Goal: Information Seeking & Learning: Learn about a topic

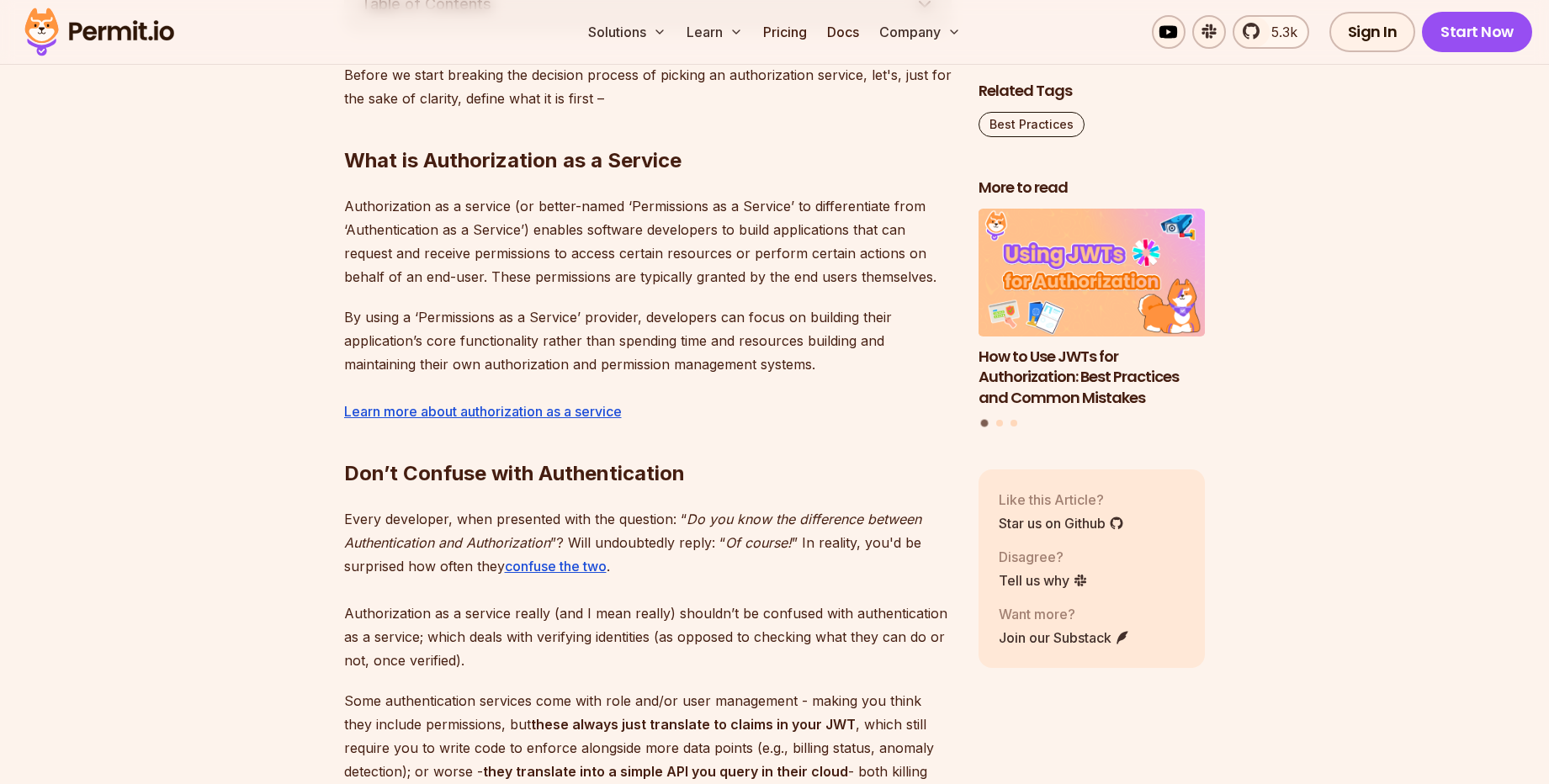
scroll to position [1009, 0]
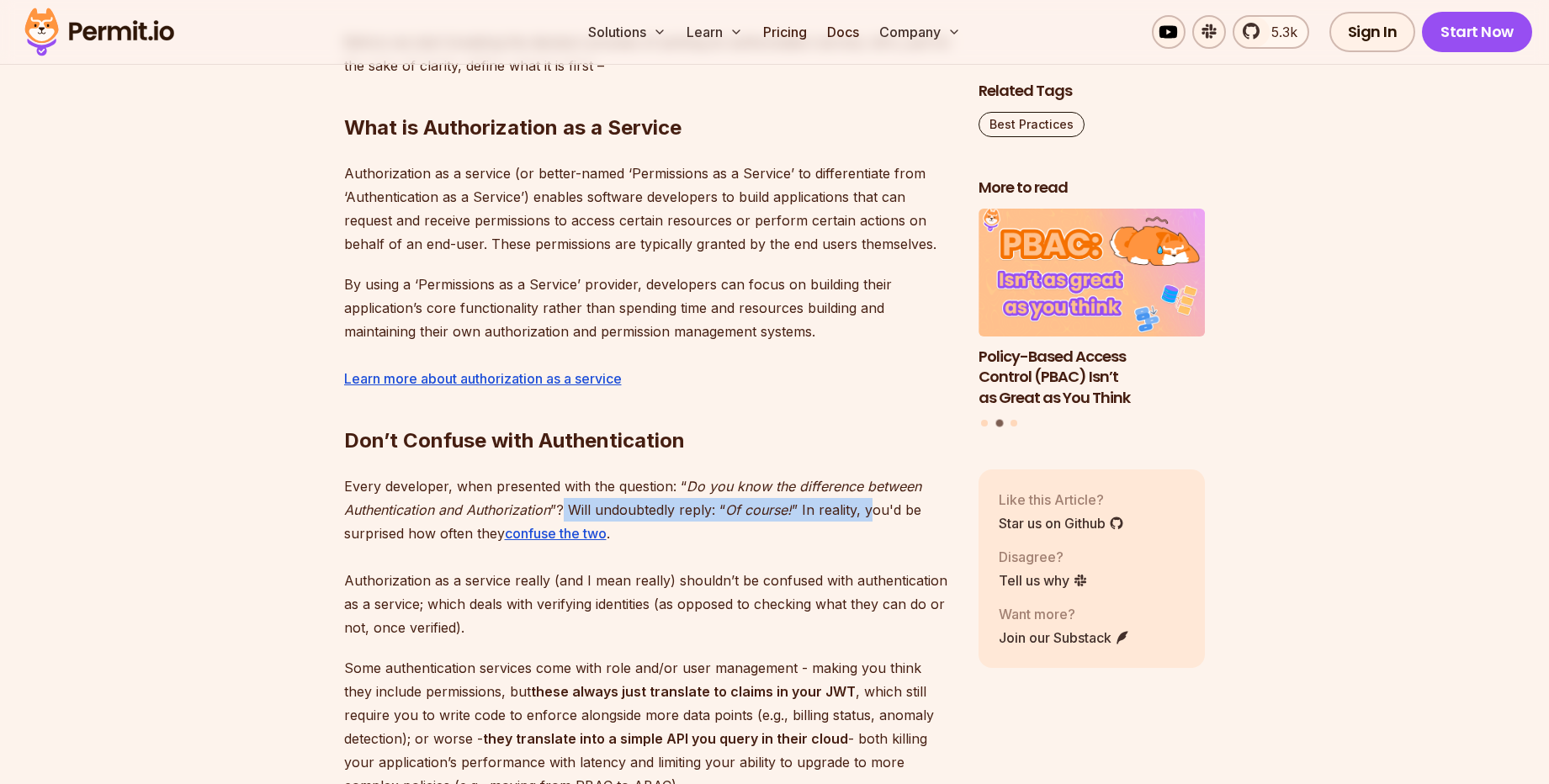
drag, startPoint x: 566, startPoint y: 509, endPoint x: 885, endPoint y: 510, distance: 319.0
click at [880, 510] on p "Every developer, when presented with the question: “ Do you know the difference…" at bounding box center [648, 557] width 607 height 165
click at [360, 533] on p "Every developer, when presented with the question: “ Do you know the difference…" at bounding box center [648, 557] width 607 height 165
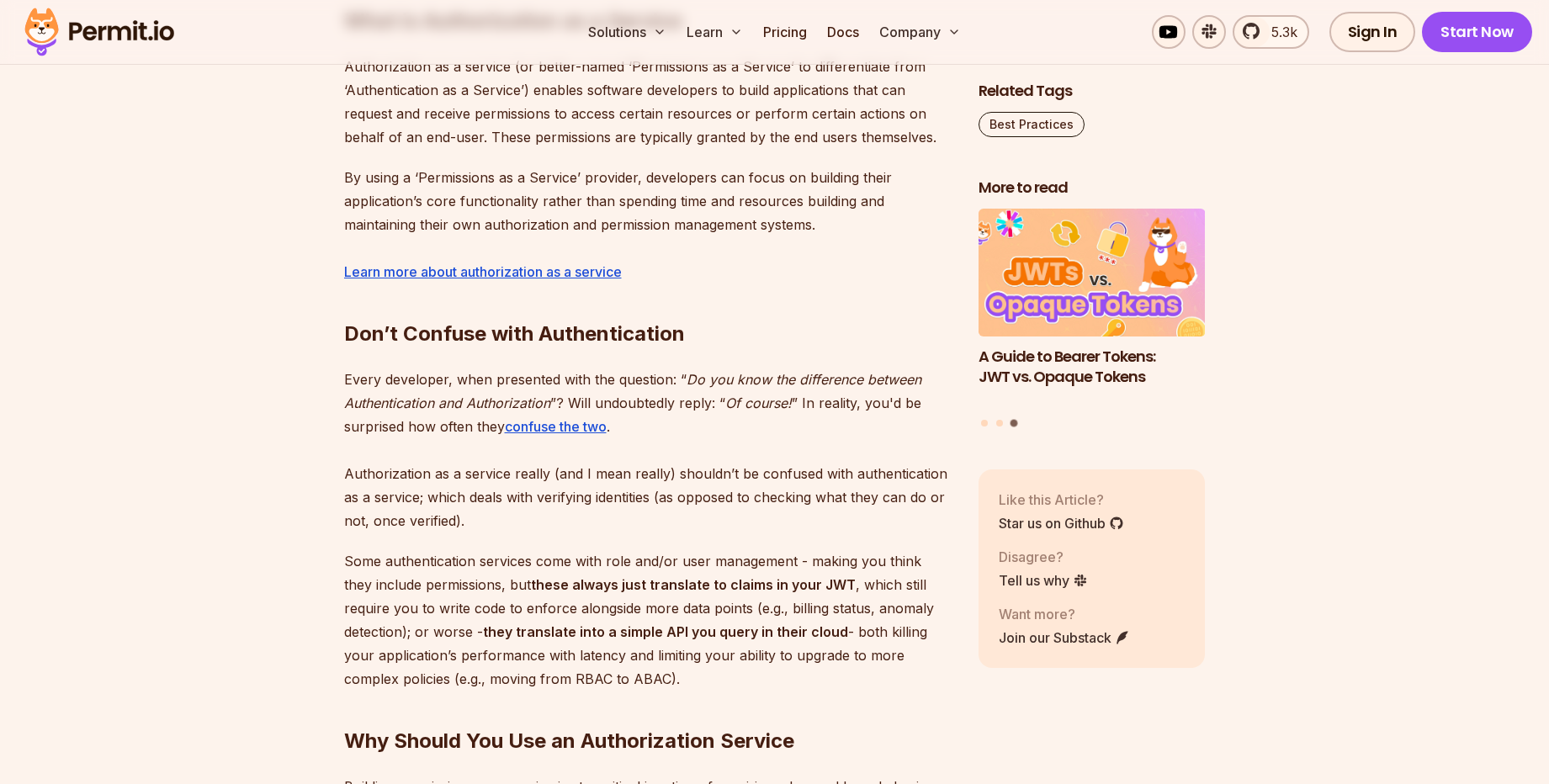
scroll to position [1211, 0]
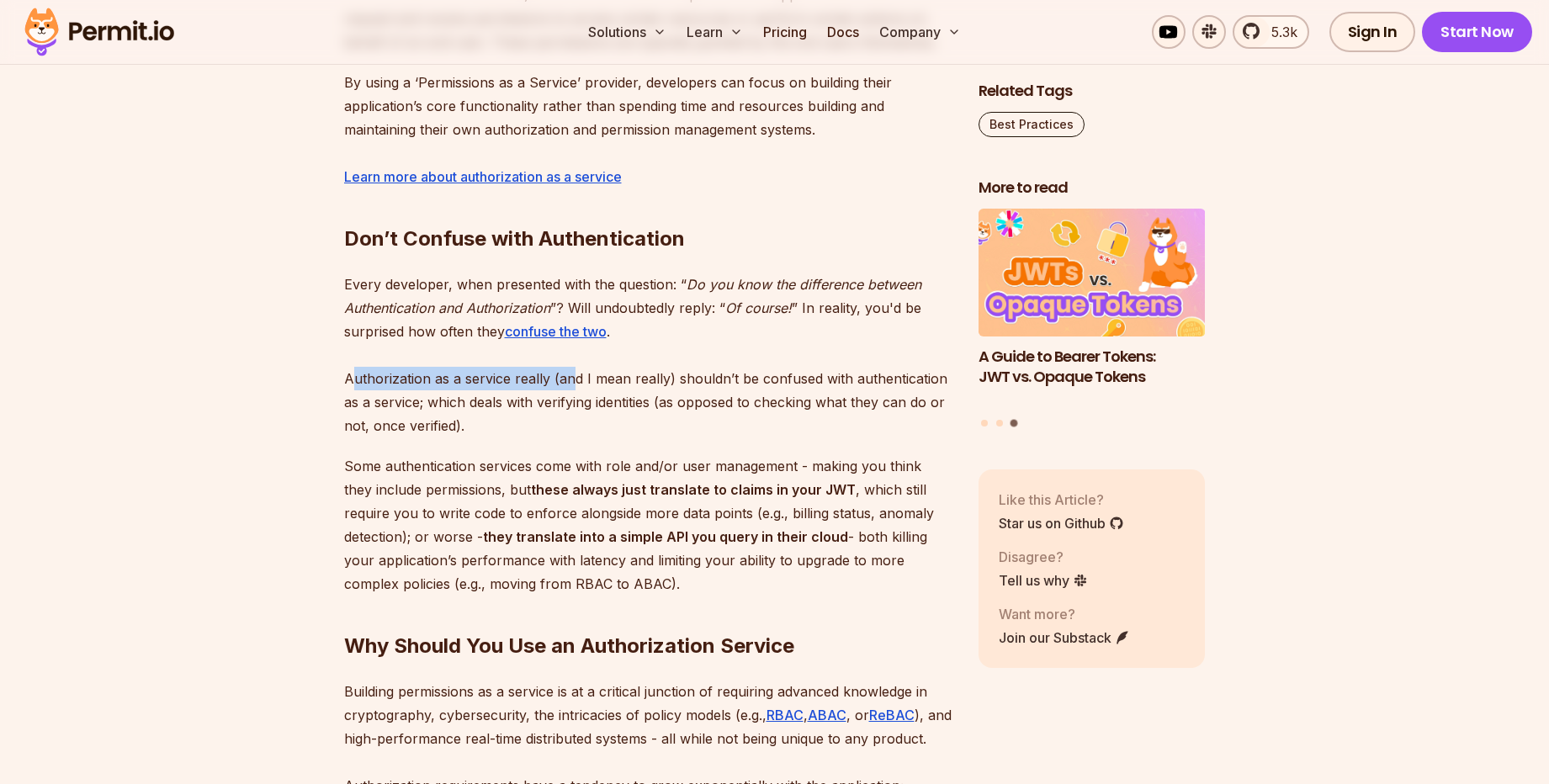
drag, startPoint x: 350, startPoint y: 386, endPoint x: 571, endPoint y: 384, distance: 221.0
click at [571, 384] on p "Every developer, when presented with the question: “ Do you know the difference…" at bounding box center [648, 354] width 607 height 165
click at [647, 390] on p "Every developer, when presented with the question: “ Do you know the difference…" at bounding box center [648, 354] width 607 height 165
drag, startPoint x: 546, startPoint y: 381, endPoint x: 792, endPoint y: 375, distance: 246.1
click at [732, 374] on p "Every developer, when presented with the question: “ Do you know the difference…" at bounding box center [648, 354] width 607 height 165
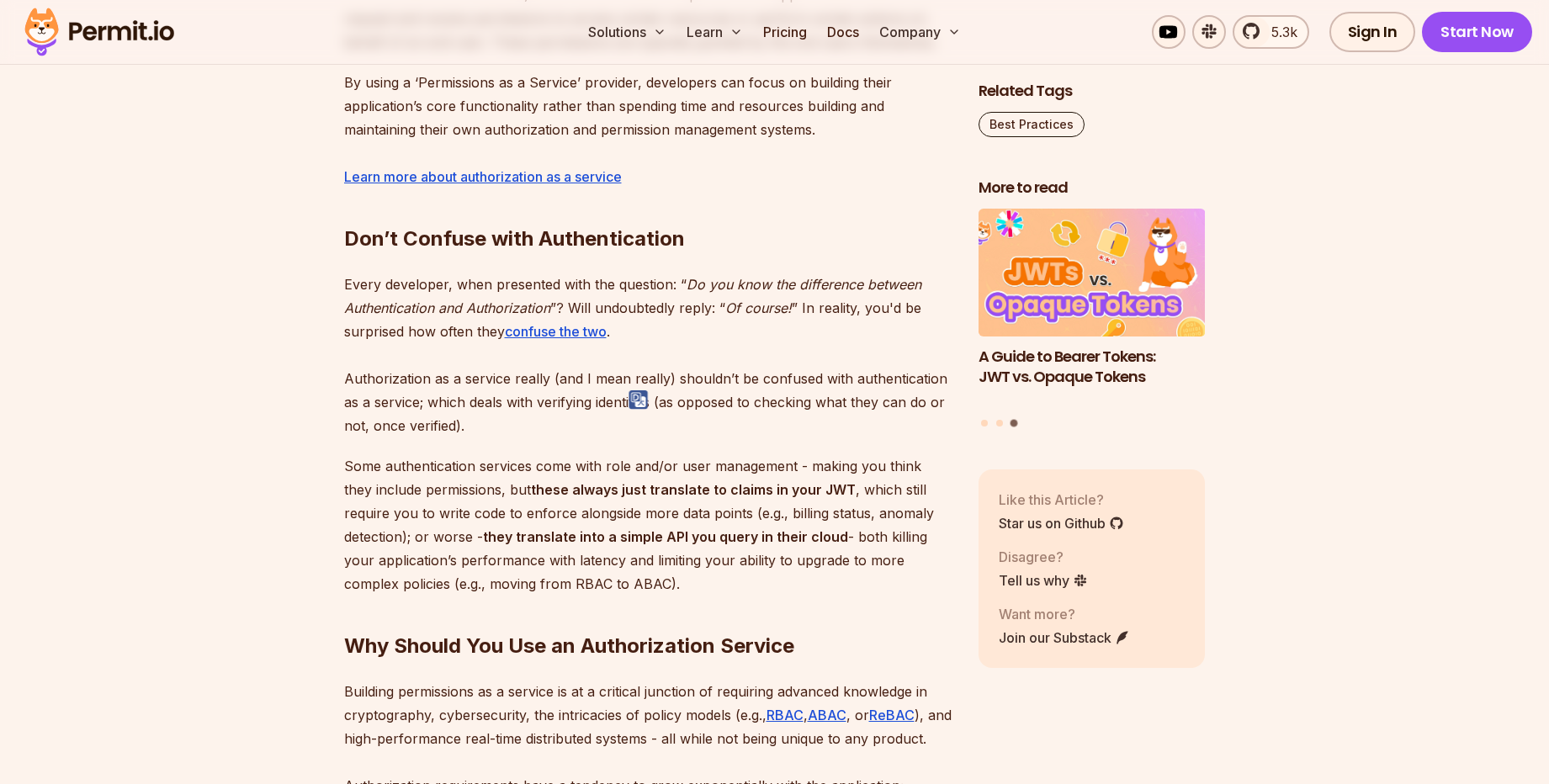
click at [793, 375] on p "Every developer, when presented with the question: “ Do you know the difference…" at bounding box center [648, 354] width 607 height 165
drag, startPoint x: 433, startPoint y: 406, endPoint x: 557, endPoint y: 397, distance: 124.3
click at [557, 397] on p "Every developer, when presented with the question: “ Do you know the difference…" at bounding box center [648, 354] width 607 height 165
click at [602, 410] on p "Every developer, when presented with the question: “ Do you know the difference…" at bounding box center [648, 354] width 607 height 165
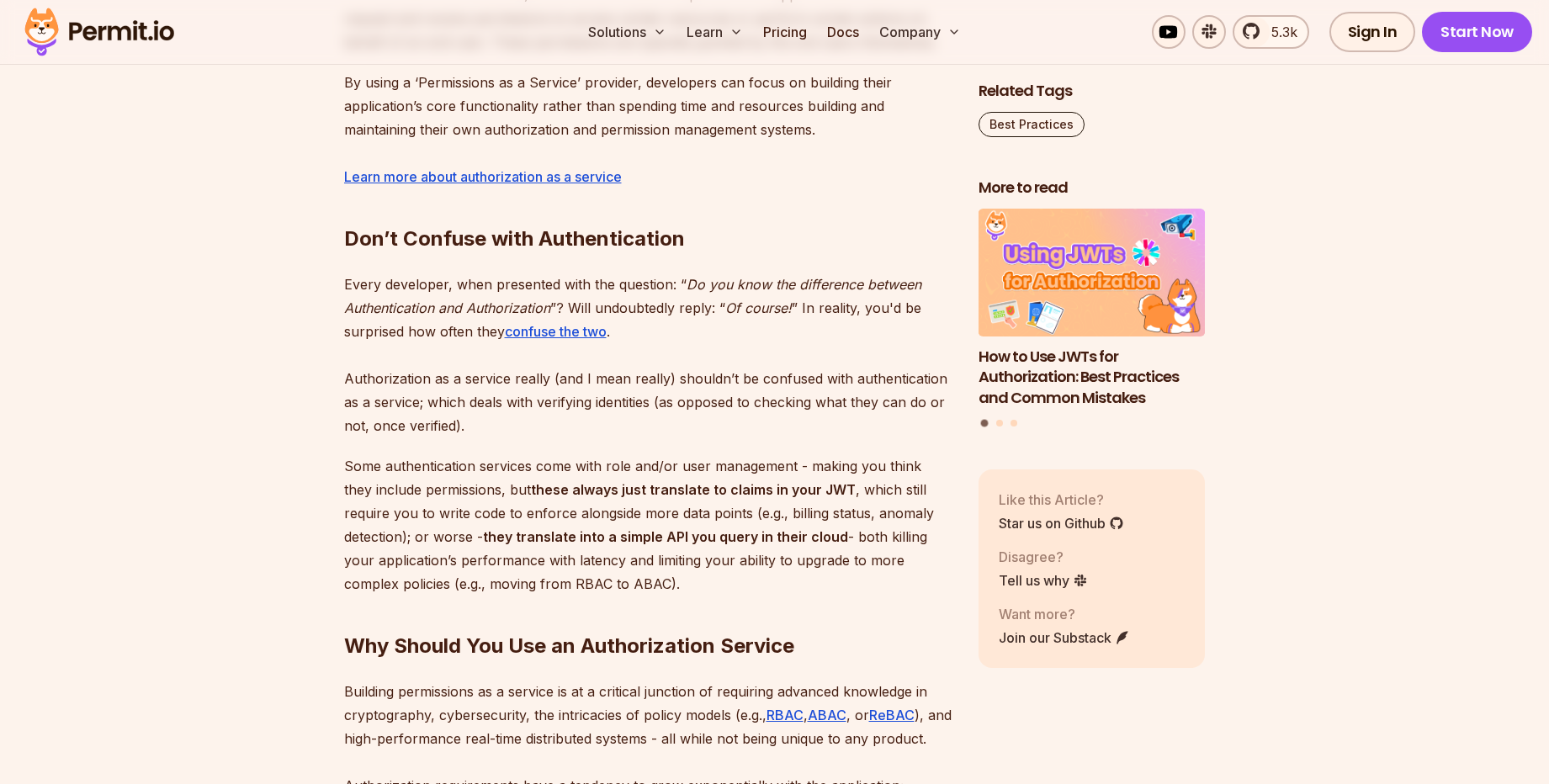
click at [720, 399] on p "Every developer, when presented with the question: “ Do you know the difference…" at bounding box center [648, 354] width 607 height 165
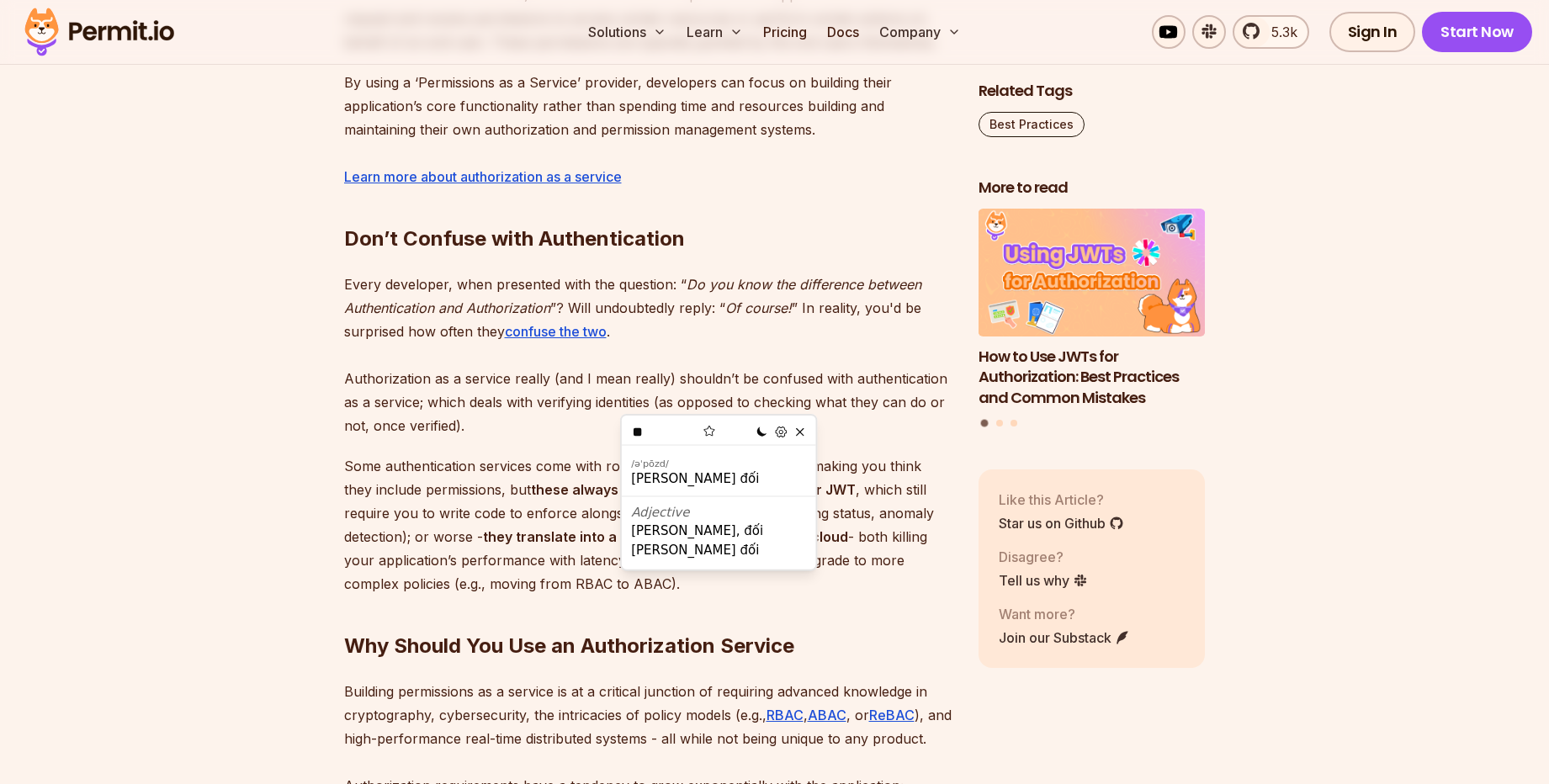
click at [525, 416] on p "Every developer, when presented with the question: “ Do you know the difference…" at bounding box center [648, 354] width 607 height 165
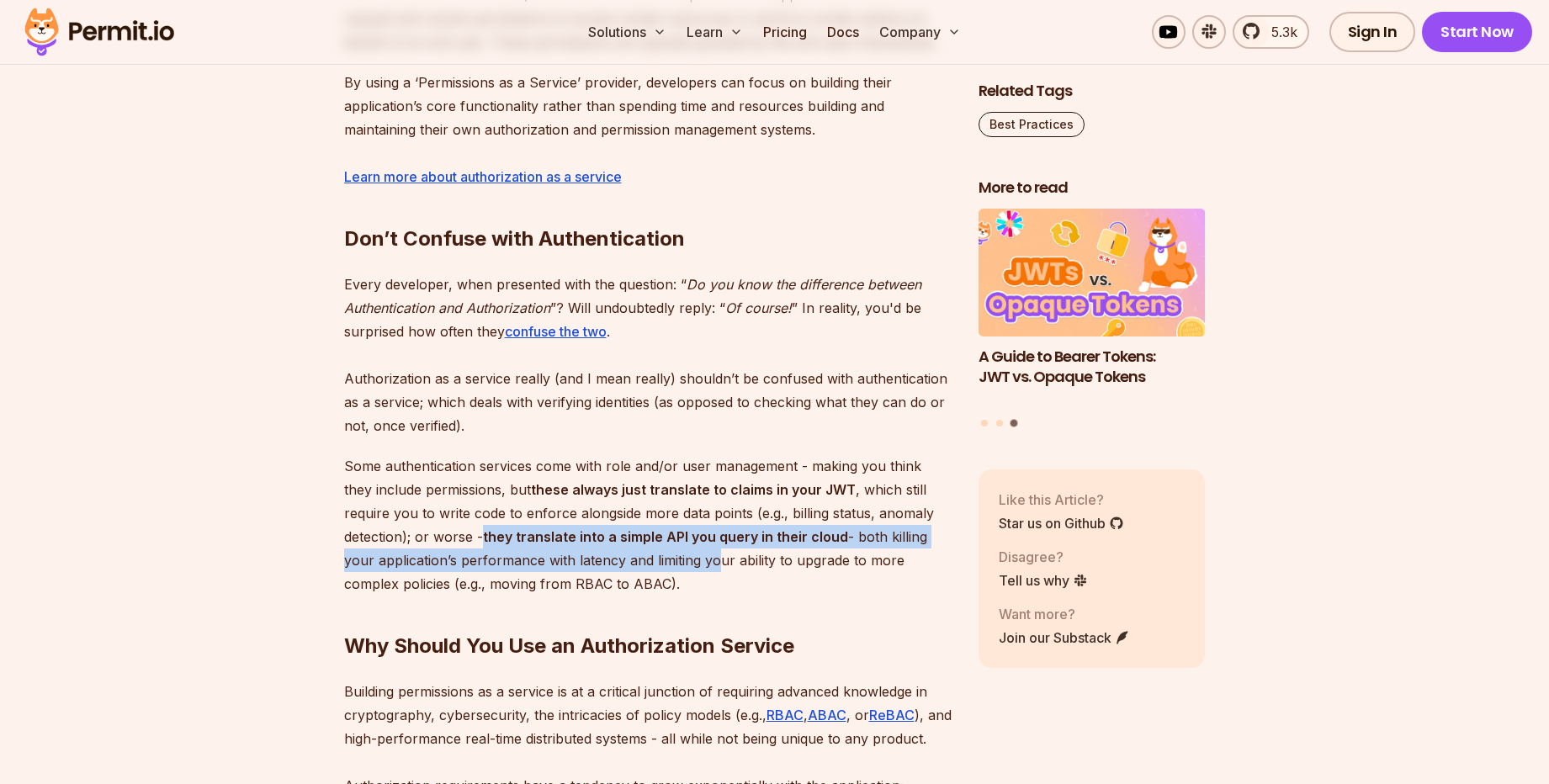
drag, startPoint x: 484, startPoint y: 537, endPoint x: 712, endPoint y: 571, distance: 230.5
click at [712, 571] on p "Some authentication services come with role and/or user management - making you…" at bounding box center [648, 525] width 607 height 142
click at [701, 570] on div at bounding box center [701, 570] width 0 height 0
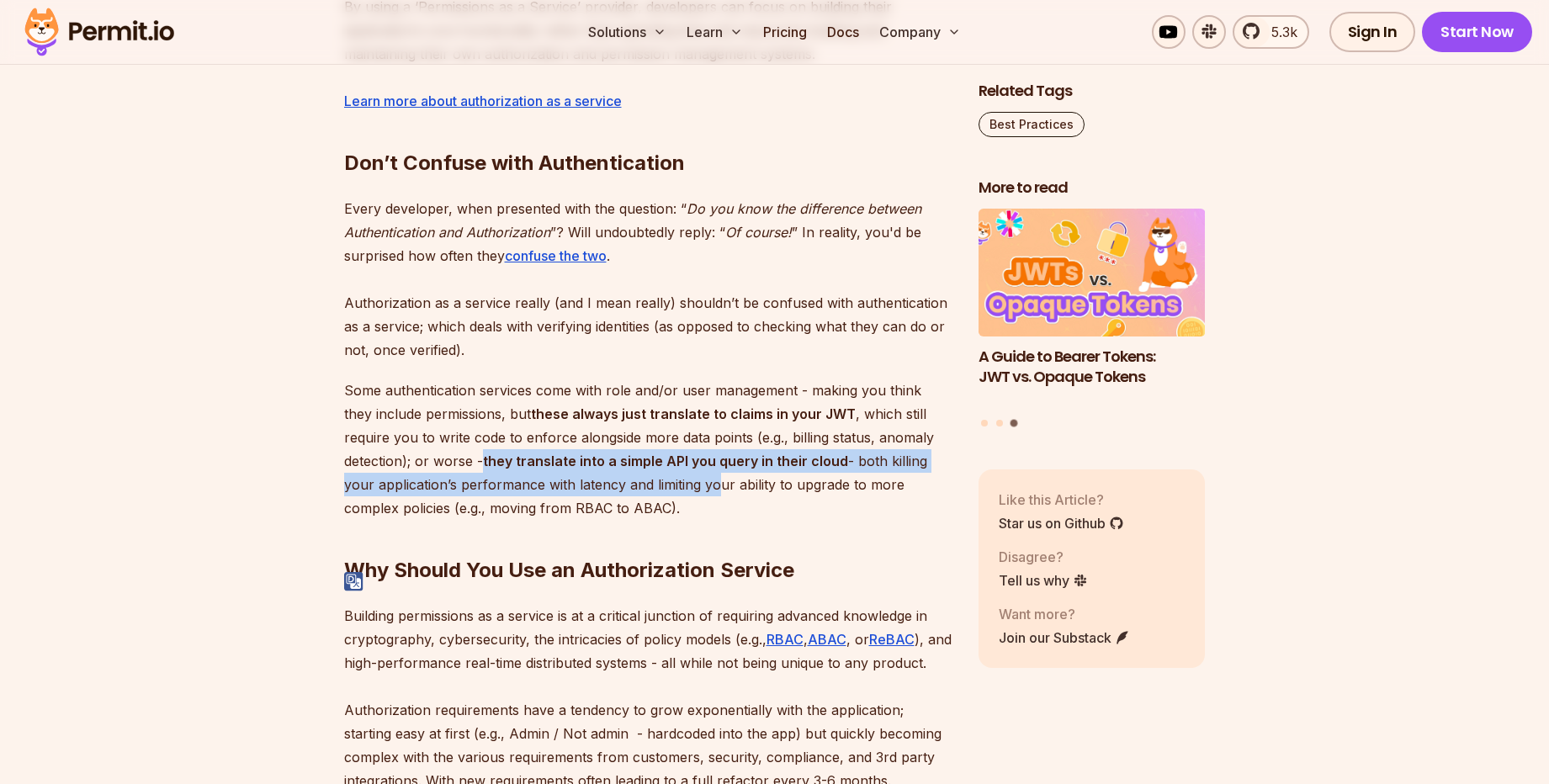
scroll to position [1413, 0]
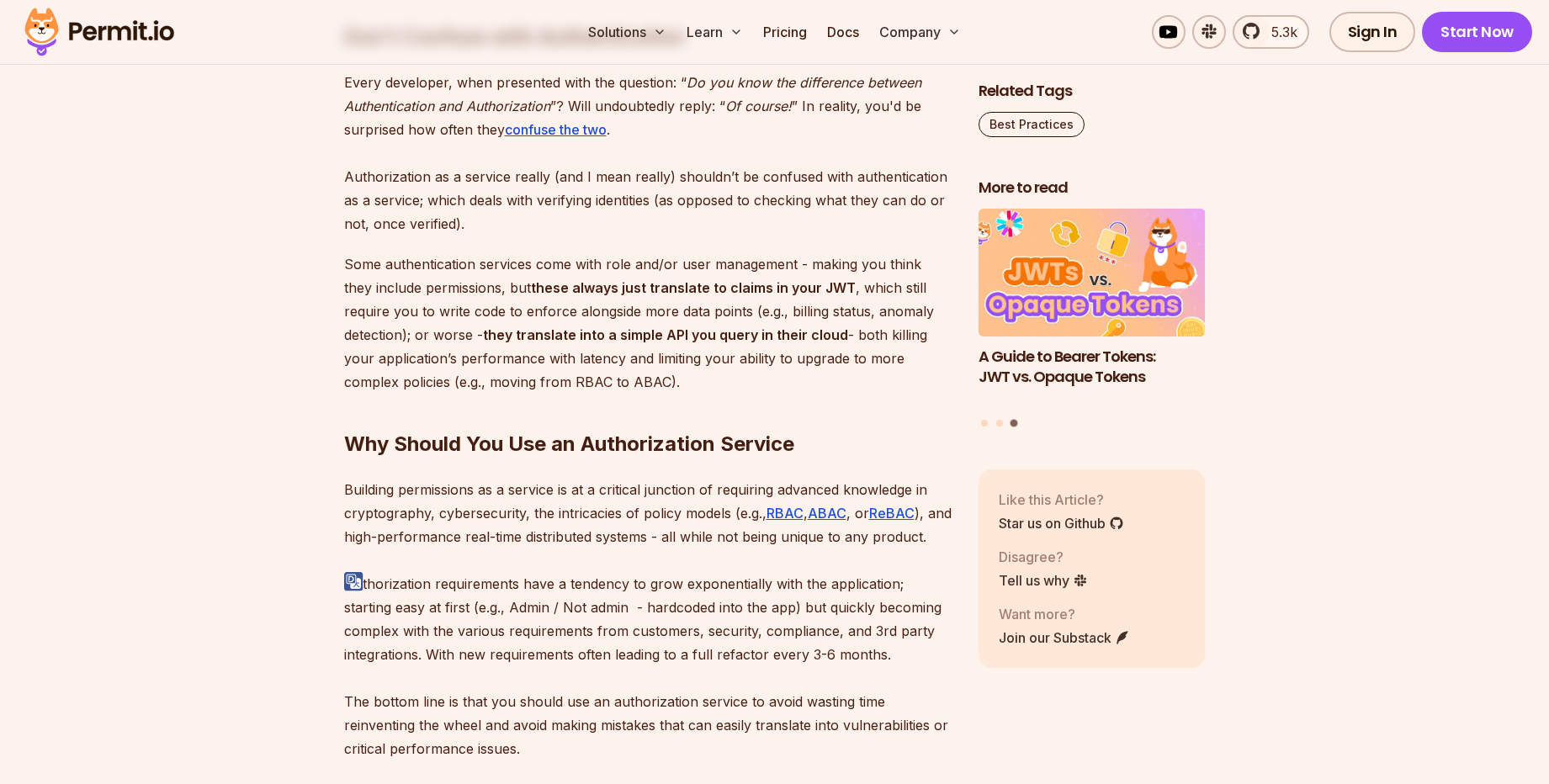
click at [382, 484] on p "Building permissions as a service is at a critical junction of requiring advanc…" at bounding box center [648, 618] width 607 height 282
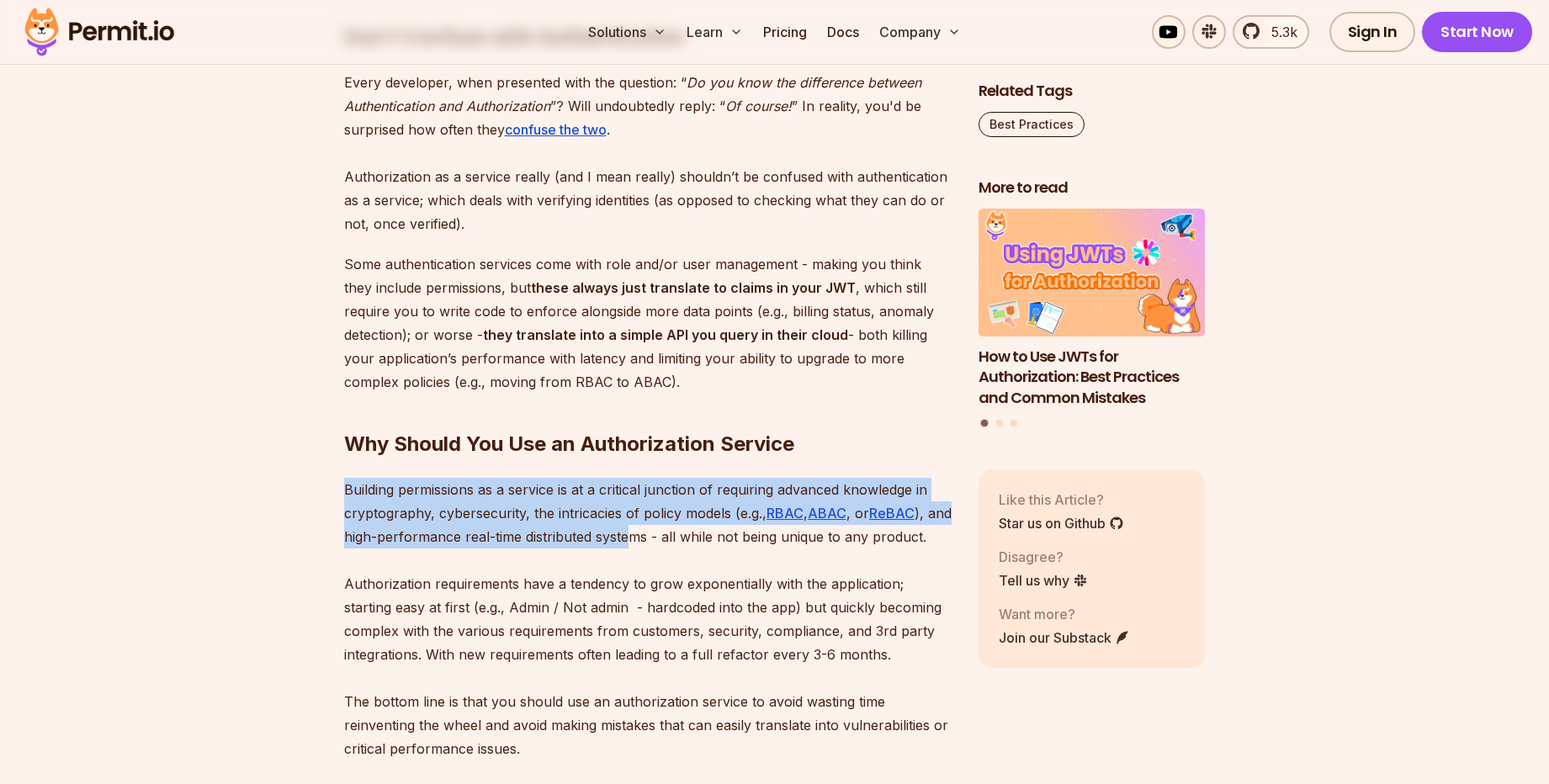
drag, startPoint x: 324, startPoint y: 485, endPoint x: 713, endPoint y: 537, distance: 392.5
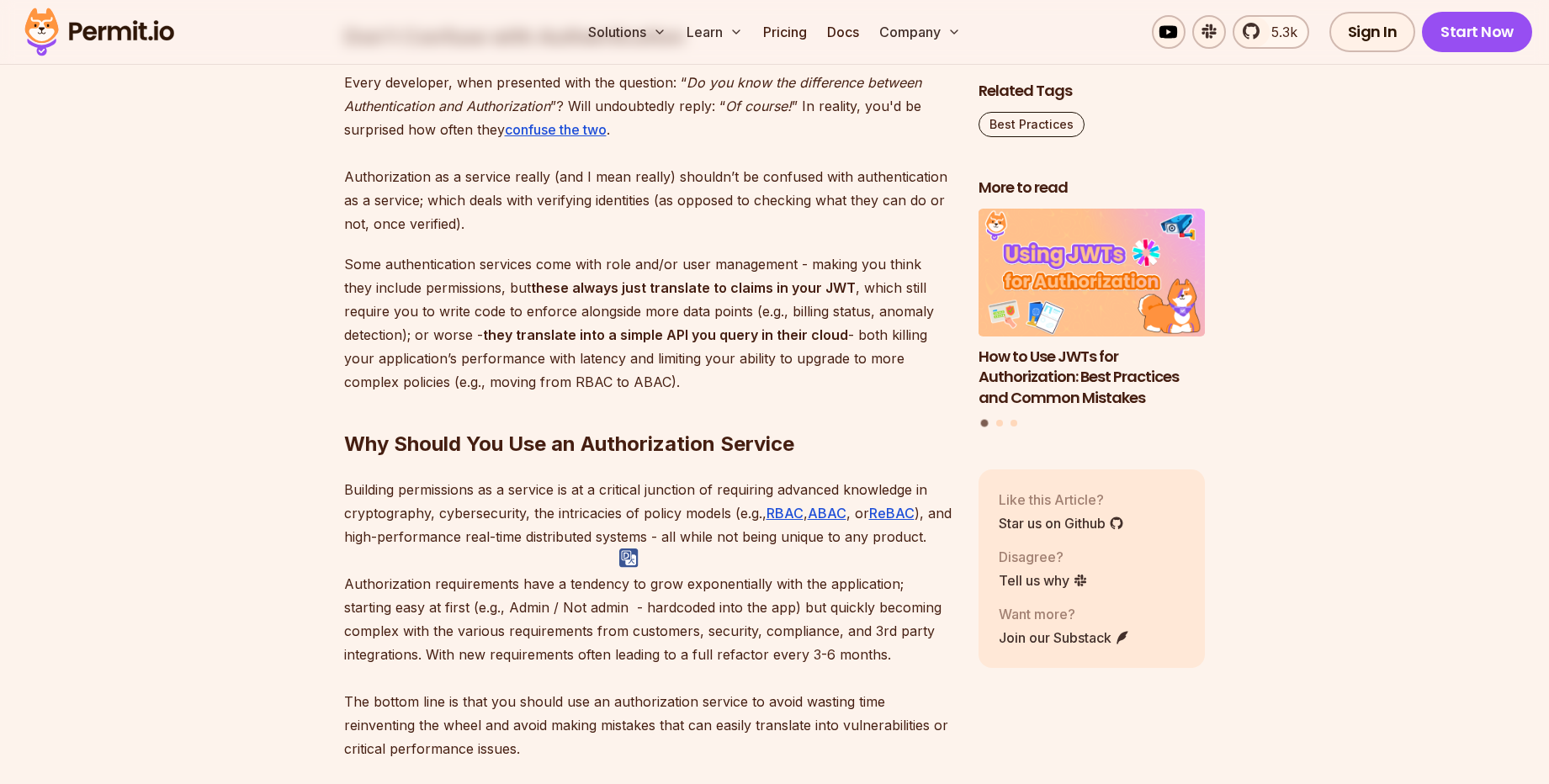
click at [693, 572] on p "Building permissions as a service is at a critical junction of requiring advanc…" at bounding box center [648, 618] width 607 height 282
drag, startPoint x: 601, startPoint y: 481, endPoint x: 919, endPoint y: 485, distance: 318.0
click at [919, 485] on p "Building permissions as a service is at a critical junction of requiring advanc…" at bounding box center [648, 618] width 607 height 282
click at [393, 503] on p "Building permissions as a service is at a critical junction of requiring advanc…" at bounding box center [648, 618] width 607 height 282
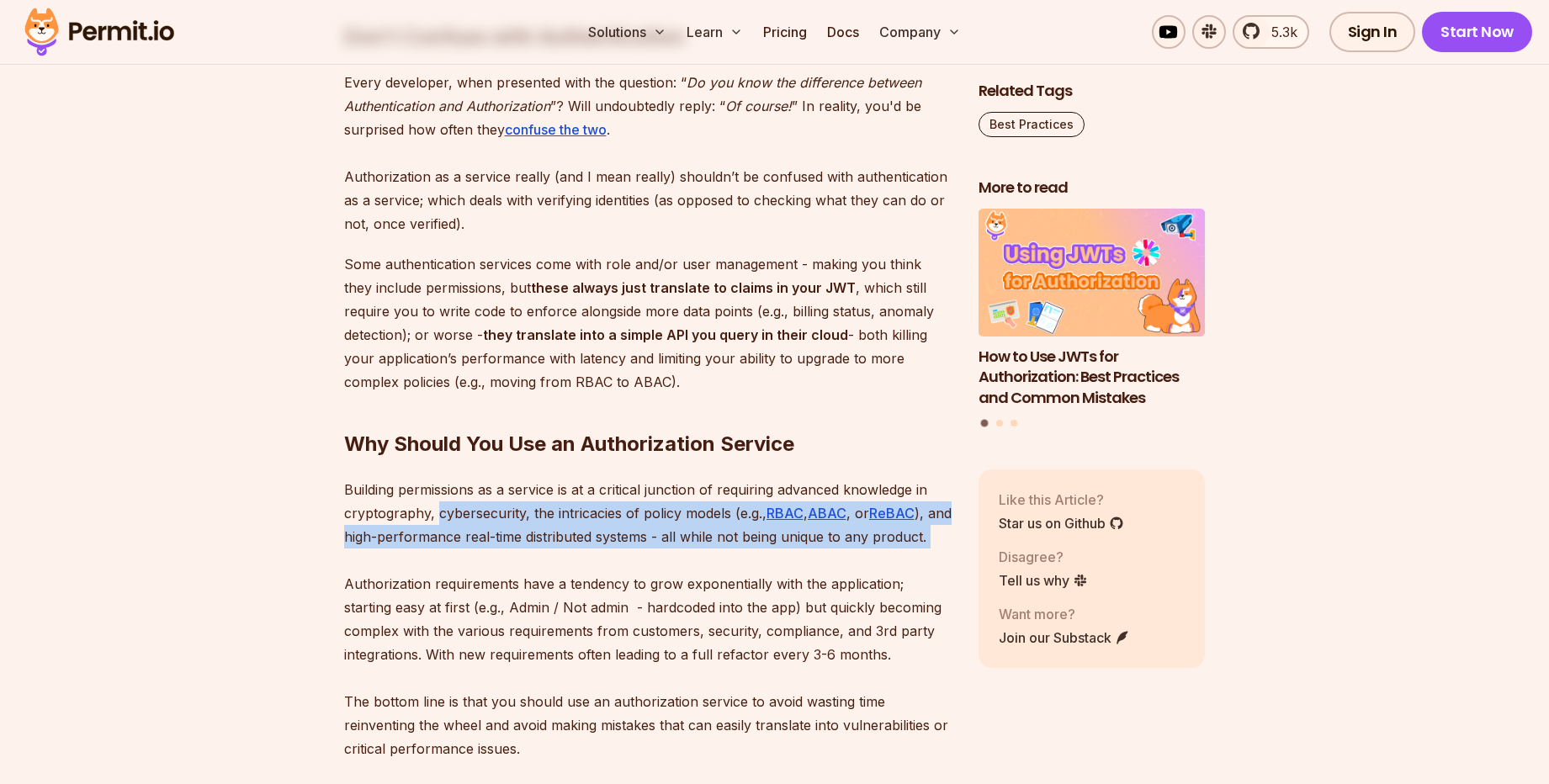
drag, startPoint x: 453, startPoint y: 513, endPoint x: 596, endPoint y: 573, distance: 155.1
click at [596, 573] on p "Building permissions as a service is at a critical junction of requiring advanc…" at bounding box center [648, 618] width 607 height 282
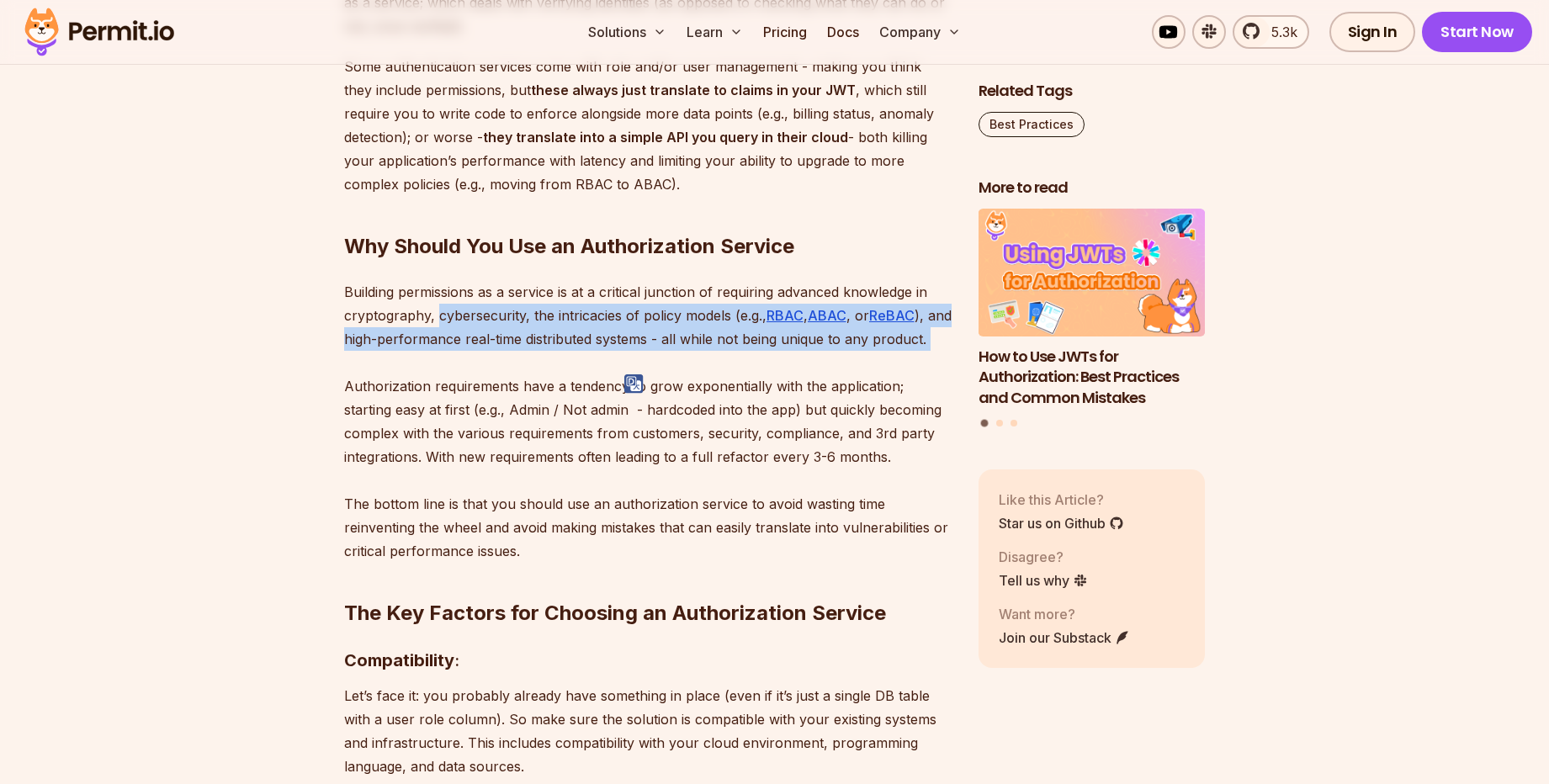
scroll to position [1615, 0]
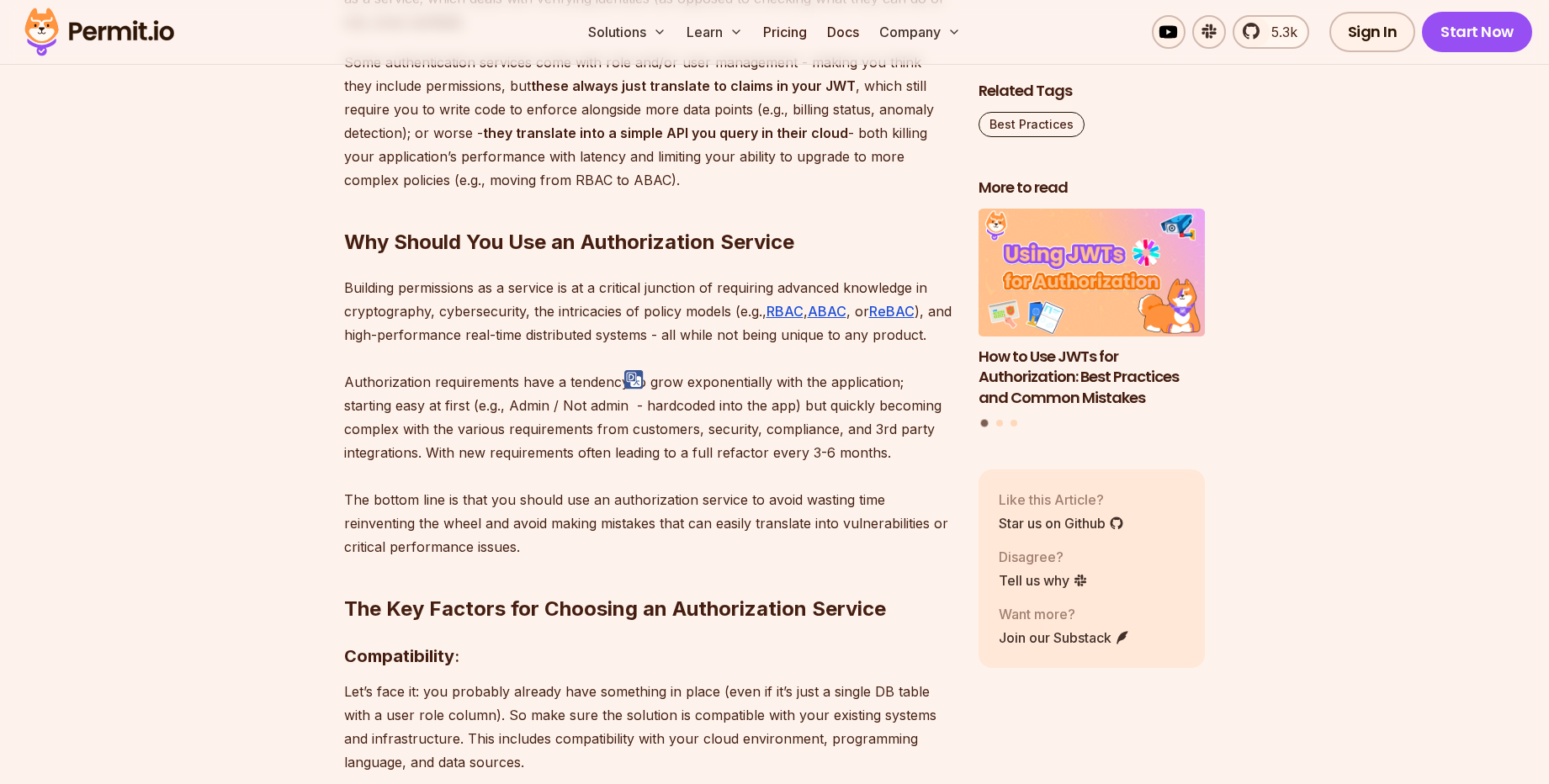
click at [470, 459] on p "Building permissions as a service is at a critical junction of requiring advanc…" at bounding box center [648, 417] width 607 height 282
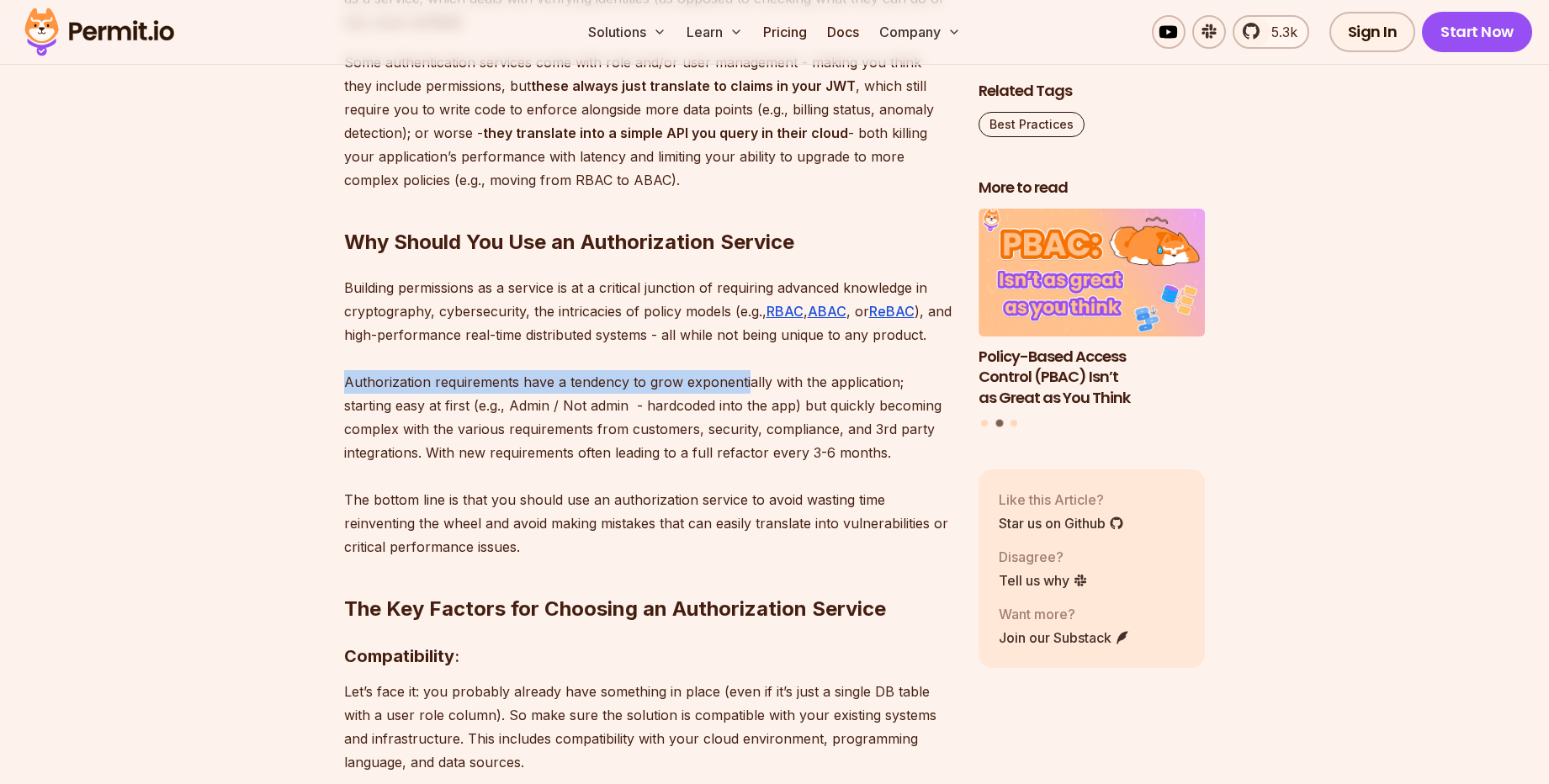
drag, startPoint x: 321, startPoint y: 406, endPoint x: 744, endPoint y: 416, distance: 423.1
click at [572, 406] on p "Building permissions as a service is at a critical junction of requiring advanc…" at bounding box center [648, 417] width 607 height 282
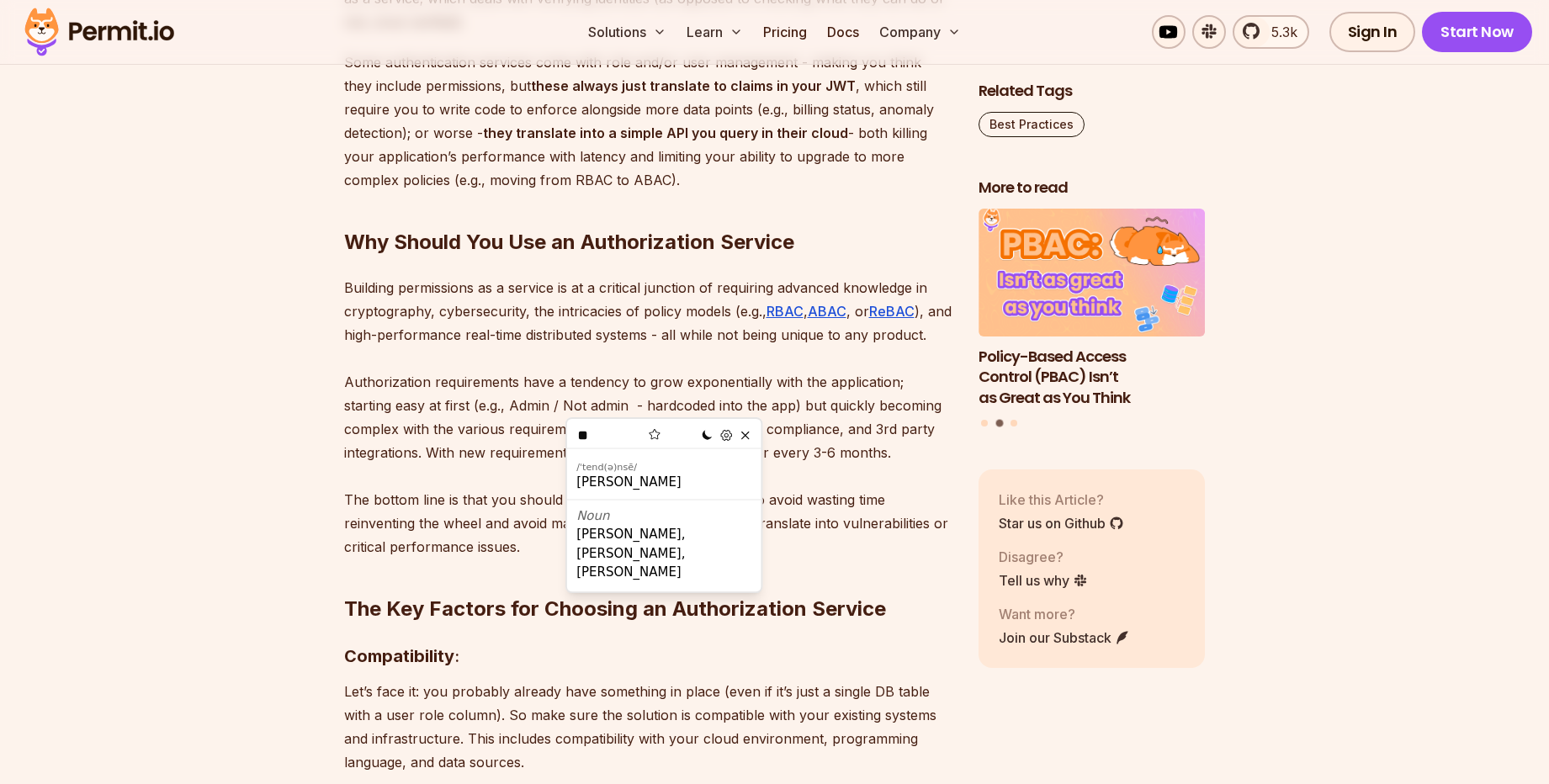
click at [683, 395] on p "Building permissions as a service is at a critical junction of requiring advanc…" at bounding box center [648, 417] width 607 height 282
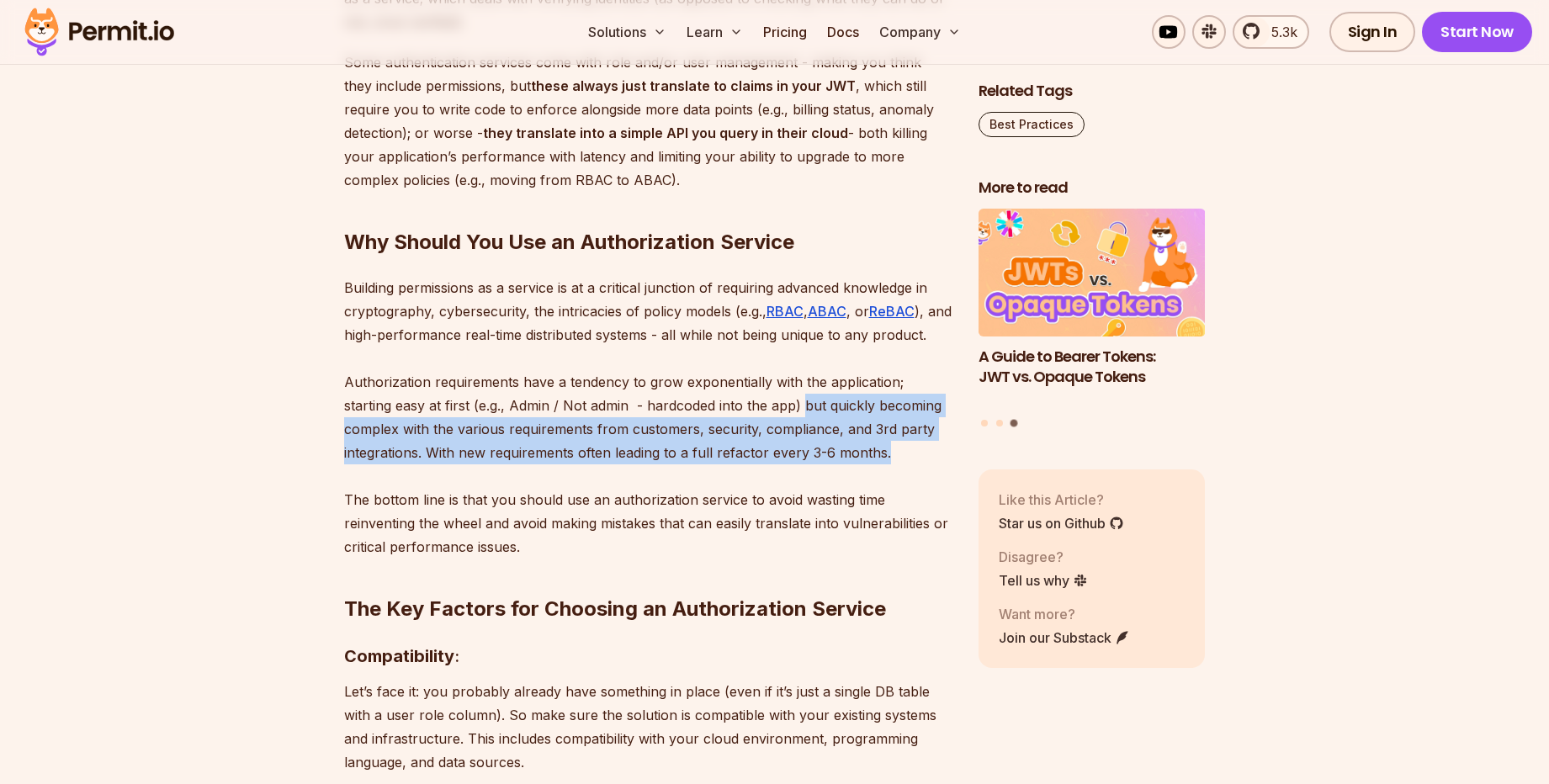
drag, startPoint x: 749, startPoint y: 430, endPoint x: 908, endPoint y: 484, distance: 167.9
click at [908, 484] on p "Building permissions as a service is at a critical junction of requiring advanc…" at bounding box center [648, 417] width 607 height 282
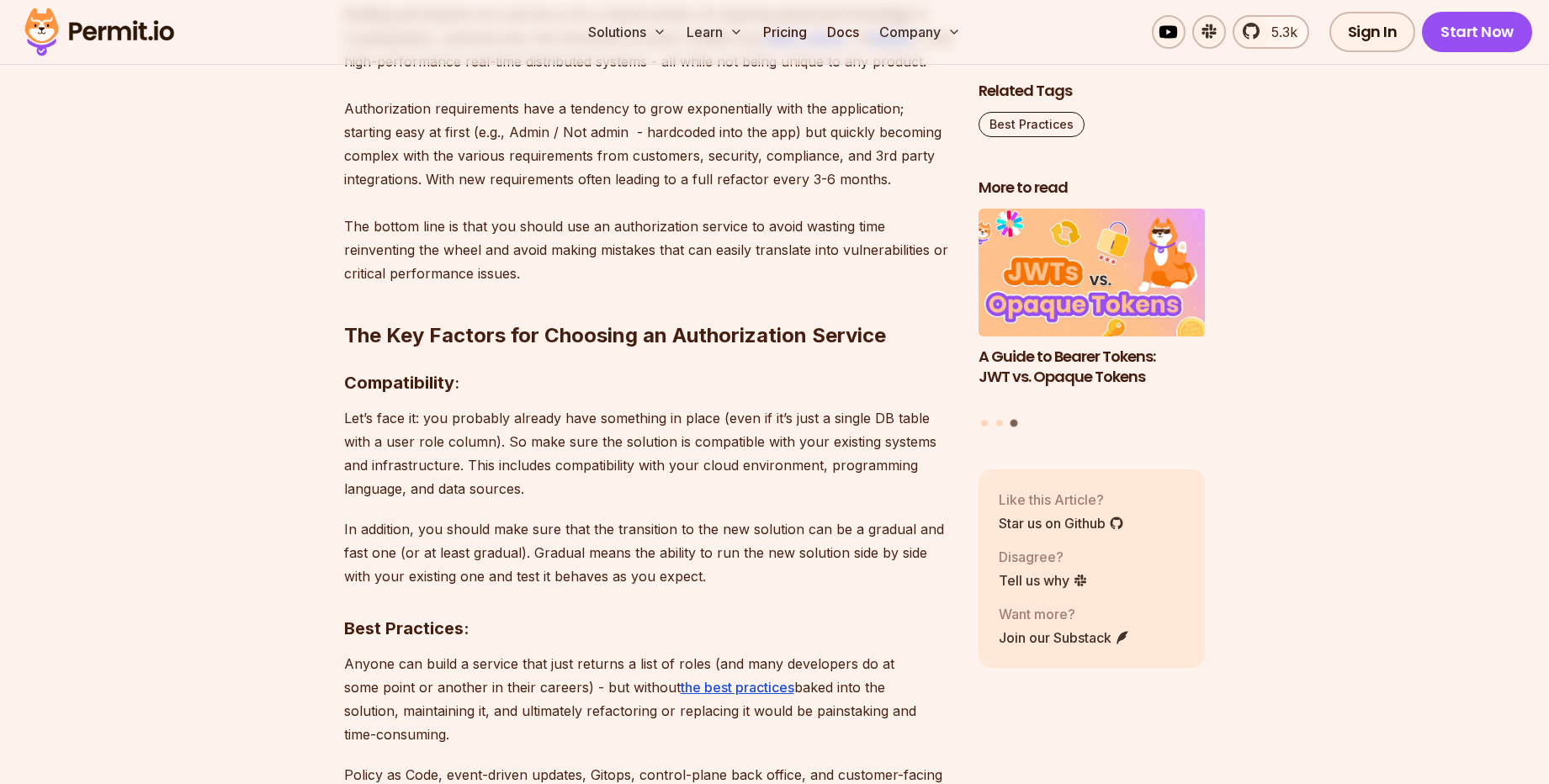
scroll to position [1918, 0]
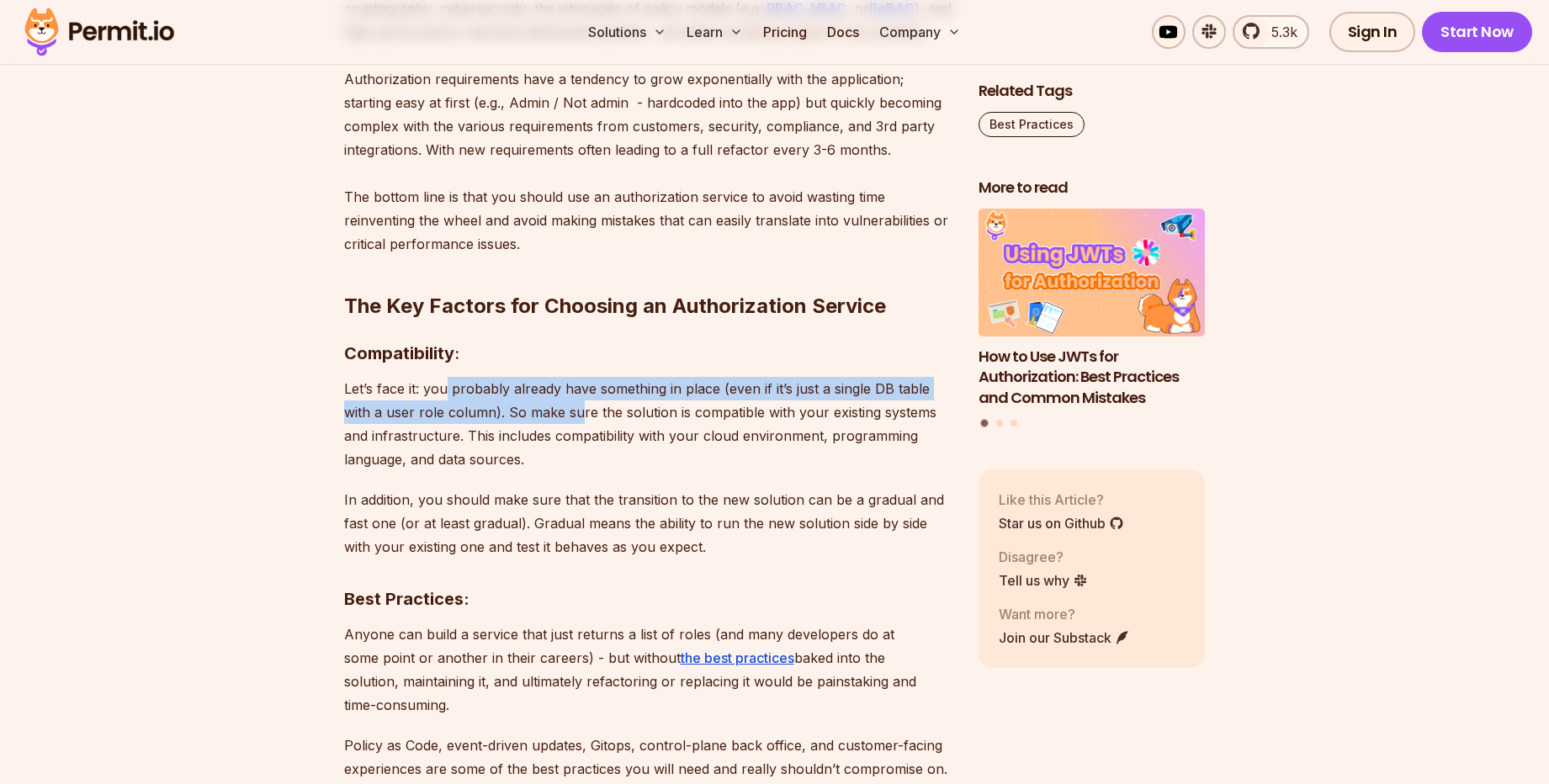
drag, startPoint x: 446, startPoint y: 418, endPoint x: 580, endPoint y: 432, distance: 134.7
click at [580, 432] on p "Let’s face it: you probably already have something in place (even if it’s just …" at bounding box center [648, 423] width 607 height 94
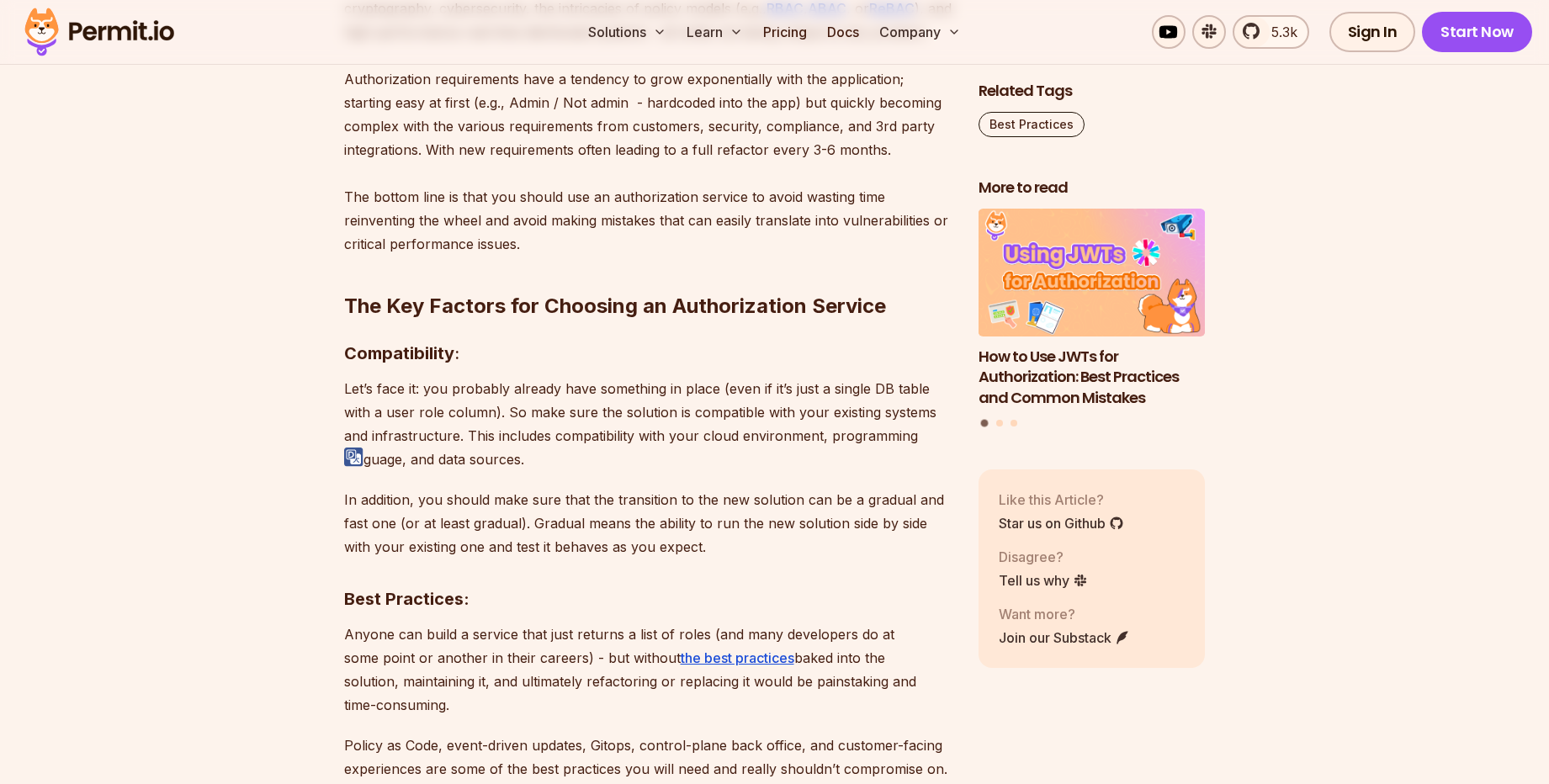
click at [653, 448] on p "Let’s face it: you probably already have something in place (even if it’s just …" at bounding box center [648, 423] width 607 height 94
drag, startPoint x: 488, startPoint y: 434, endPoint x: 915, endPoint y: 573, distance: 449.1
click at [915, 573] on div "Before we start breaking the decision process of picking an authorization servi…" at bounding box center [648, 688] width 607 height 3132
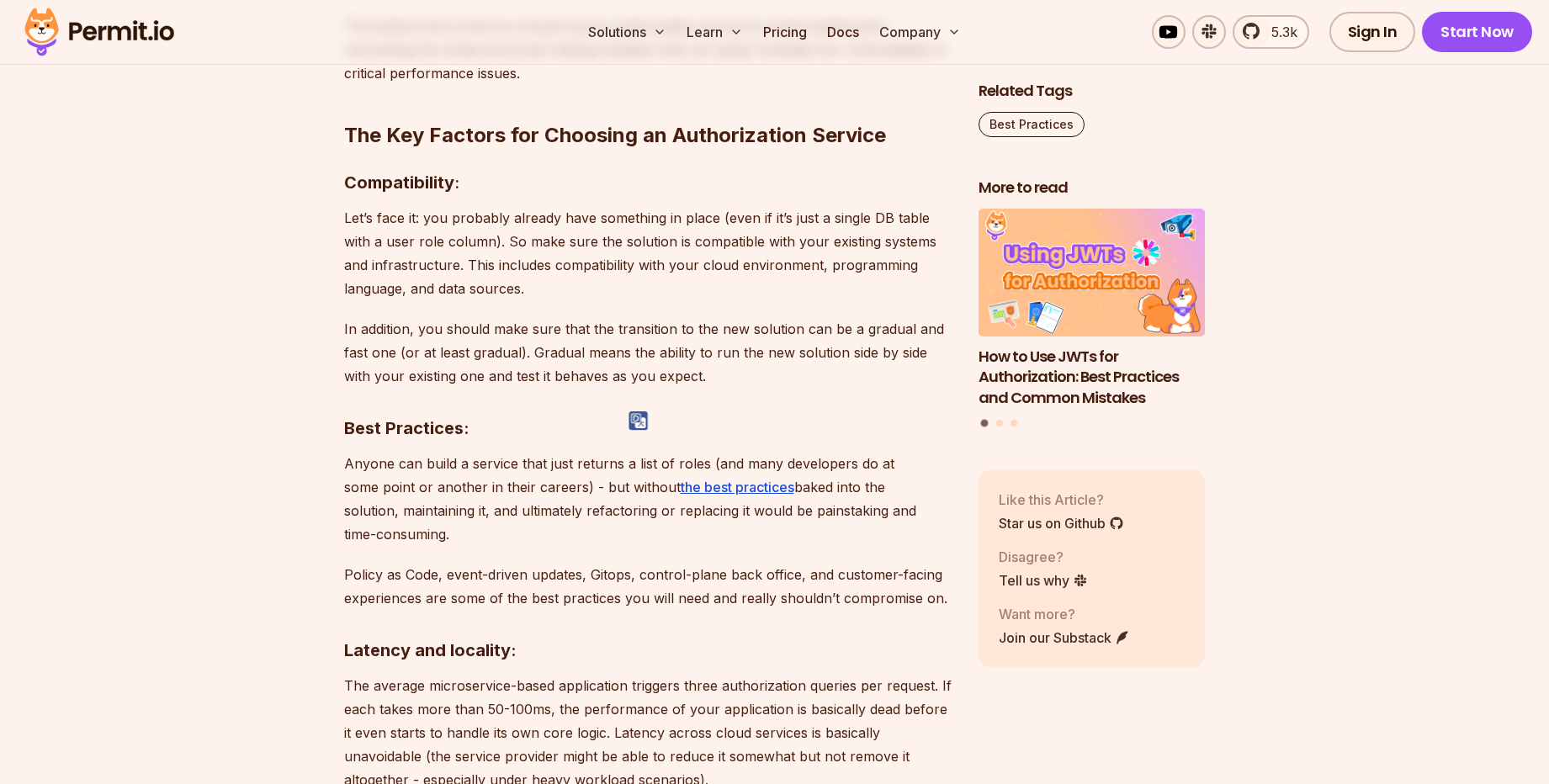
scroll to position [2119, 0]
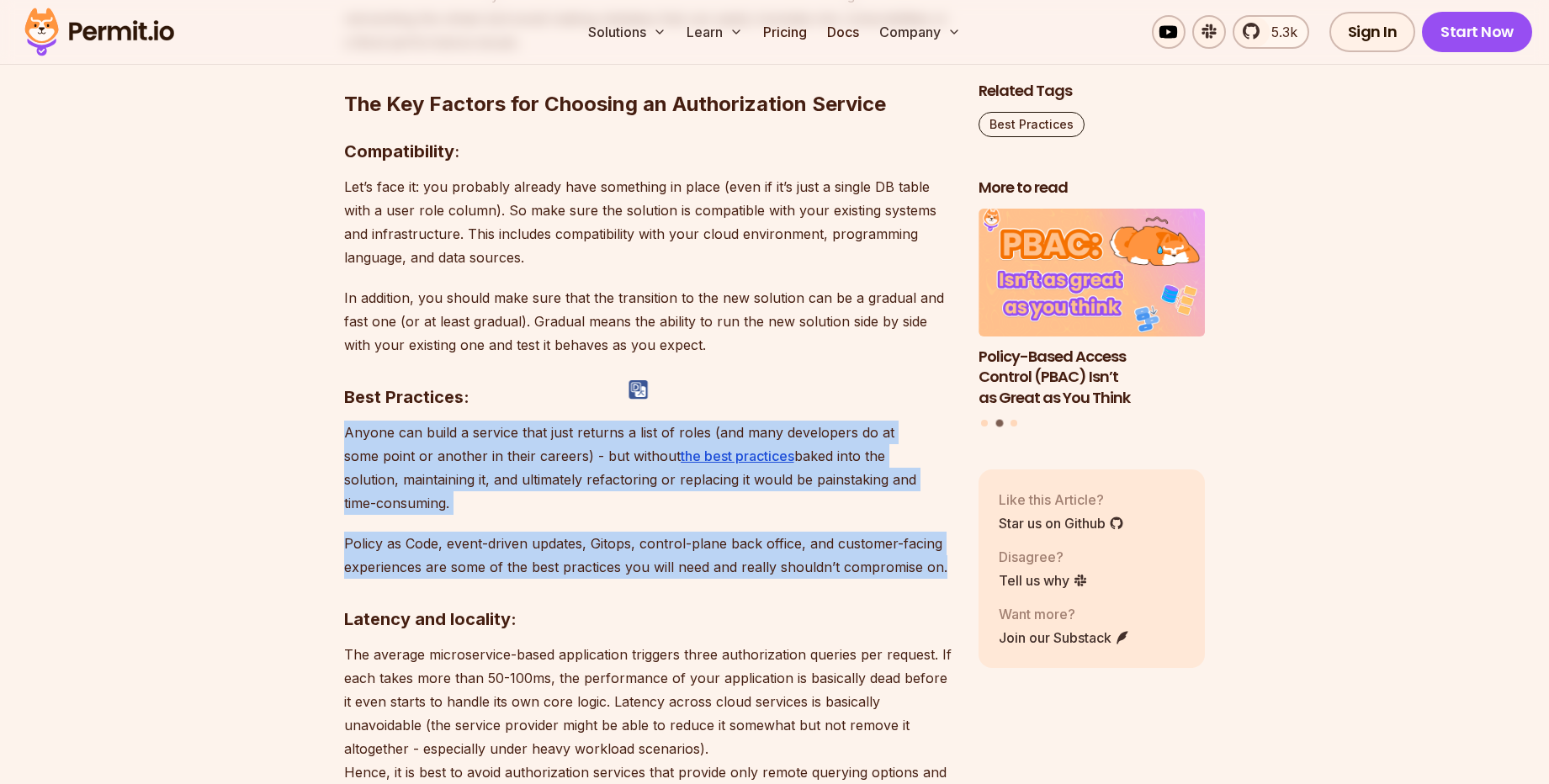
drag, startPoint x: 334, startPoint y: 460, endPoint x: 896, endPoint y: 631, distance: 587.4
click at [896, 628] on section "Table of Contents Before we start breaking the decision process of picking an a…" at bounding box center [774, 615] width 1549 height 3566
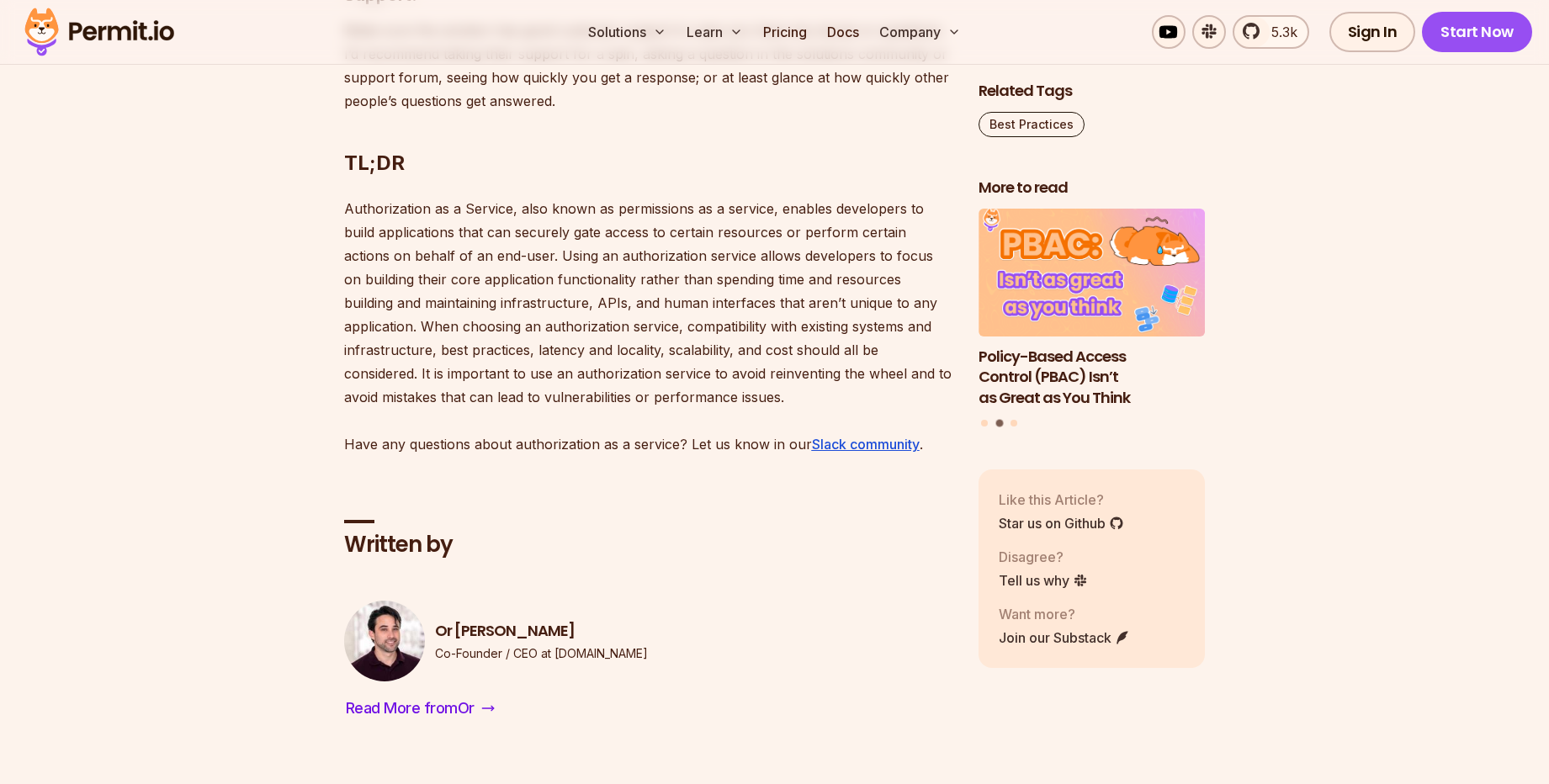
scroll to position [3937, 0]
